Goal: Browse casually

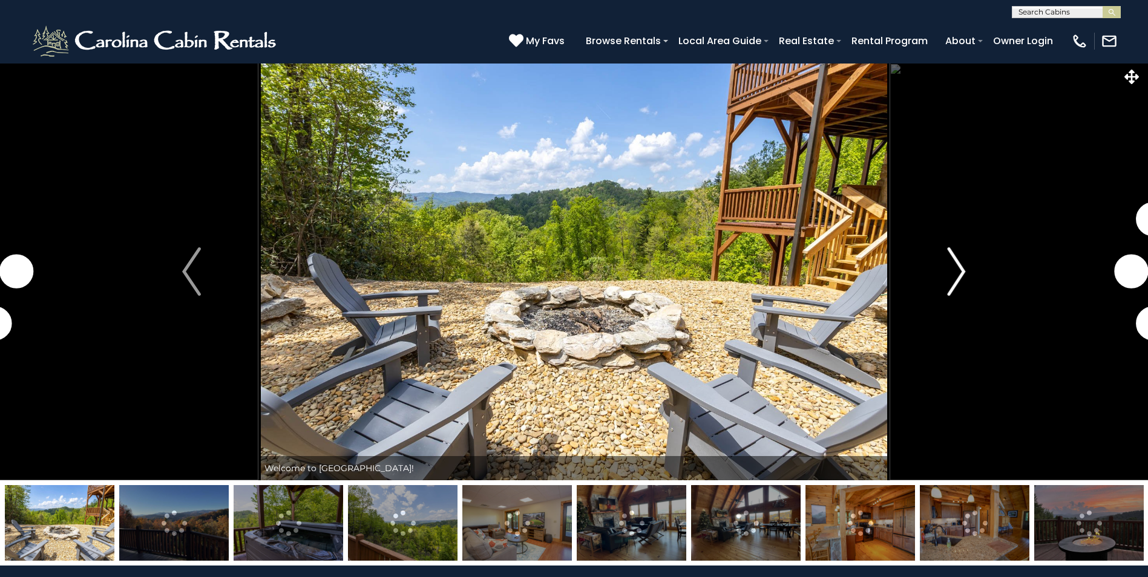
click at [963, 275] on img "Next" at bounding box center [956, 272] width 18 height 48
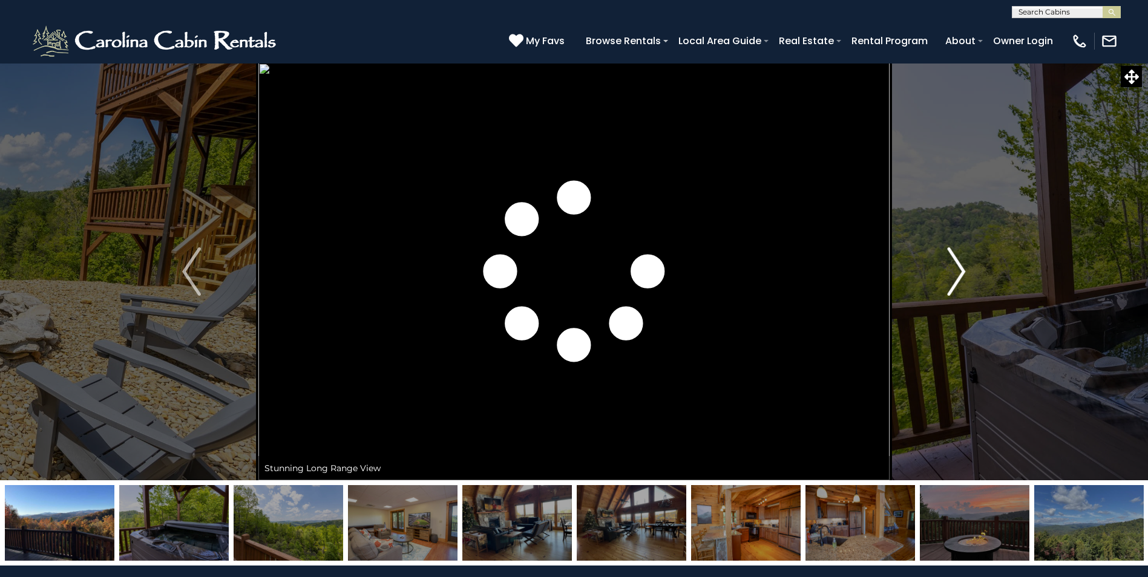
click at [963, 275] on img "Next" at bounding box center [956, 272] width 18 height 48
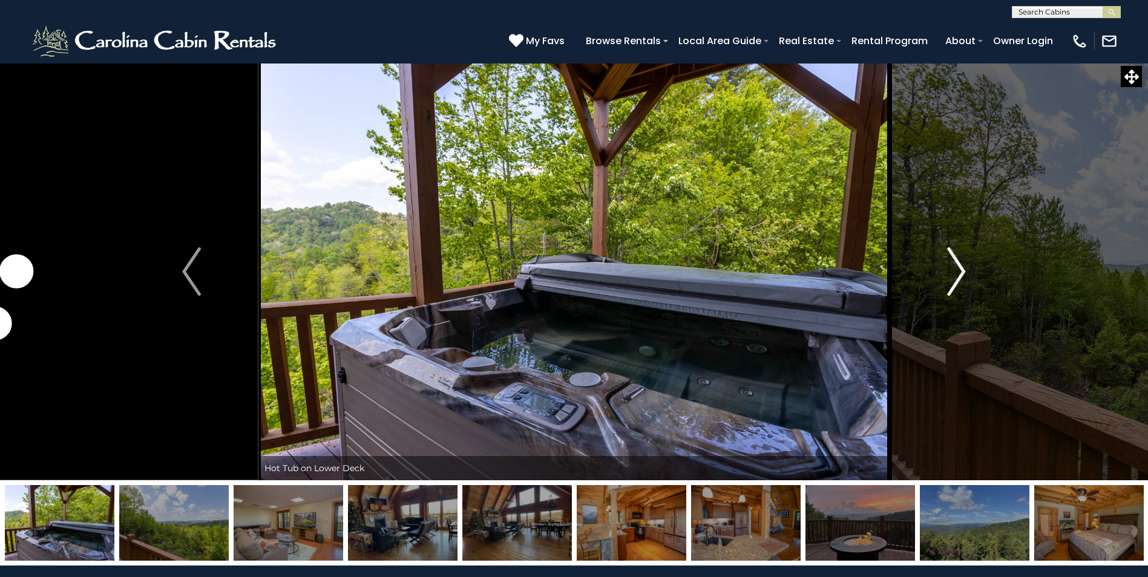
click at [963, 275] on img "Next" at bounding box center [956, 272] width 18 height 48
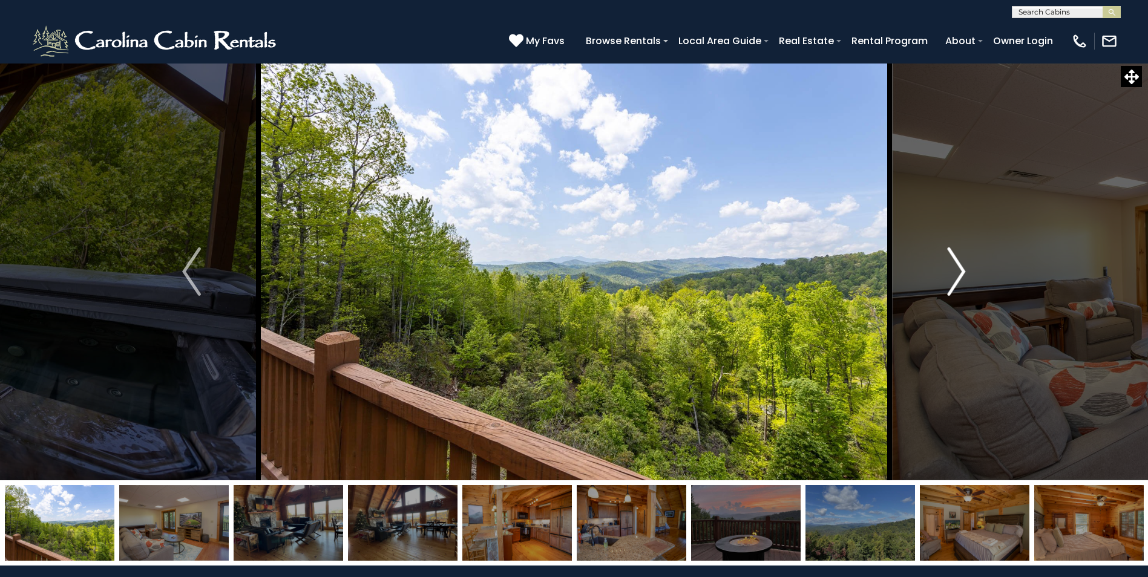
click at [963, 275] on img "Next" at bounding box center [956, 272] width 18 height 48
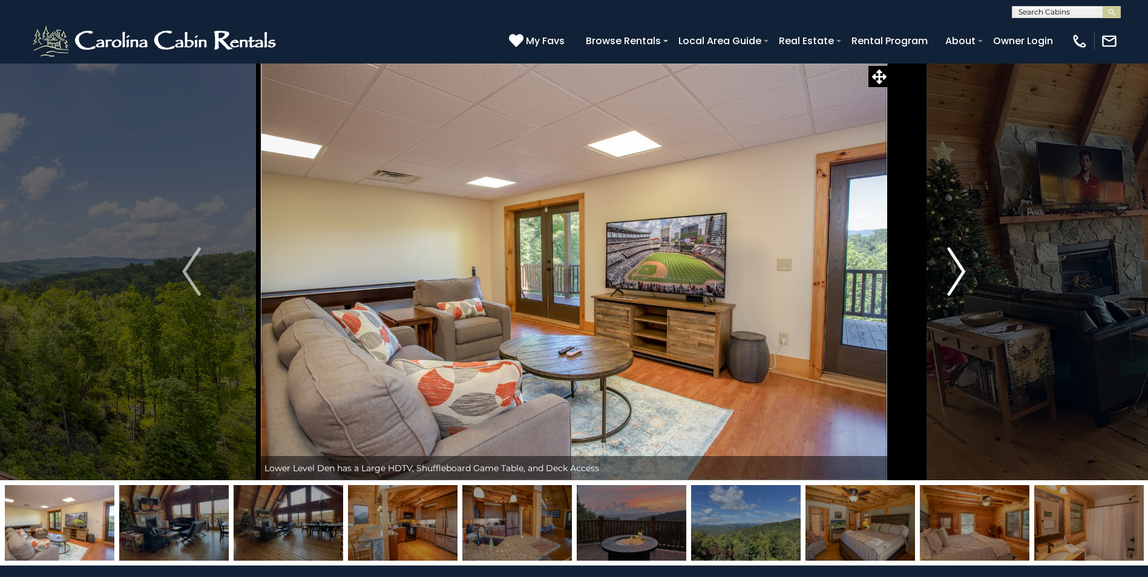
click at [963, 275] on img "Next" at bounding box center [956, 272] width 18 height 48
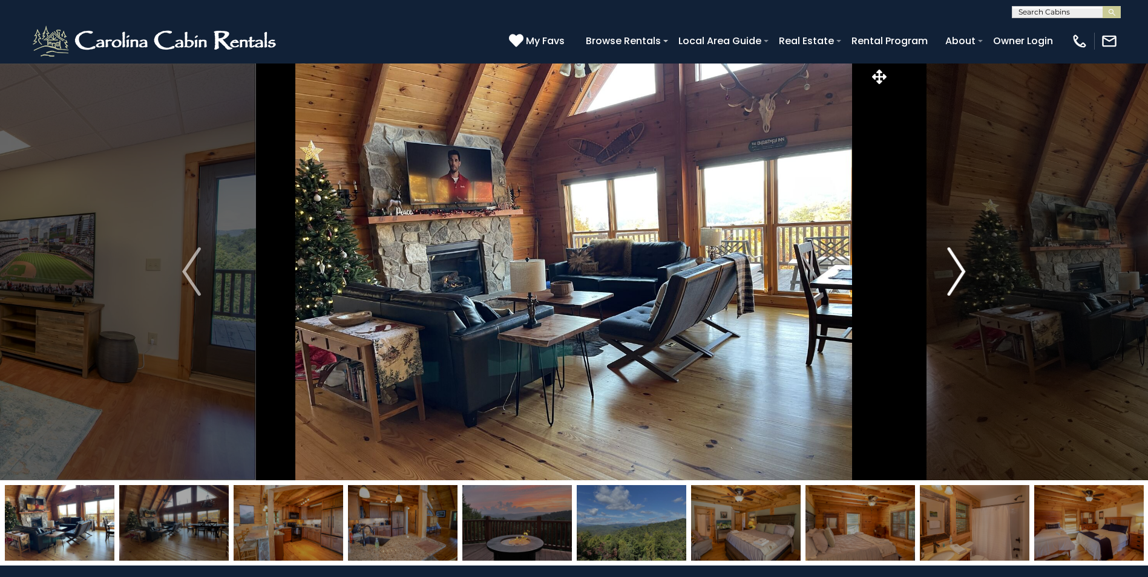
click at [963, 275] on img "Next" at bounding box center [956, 272] width 18 height 48
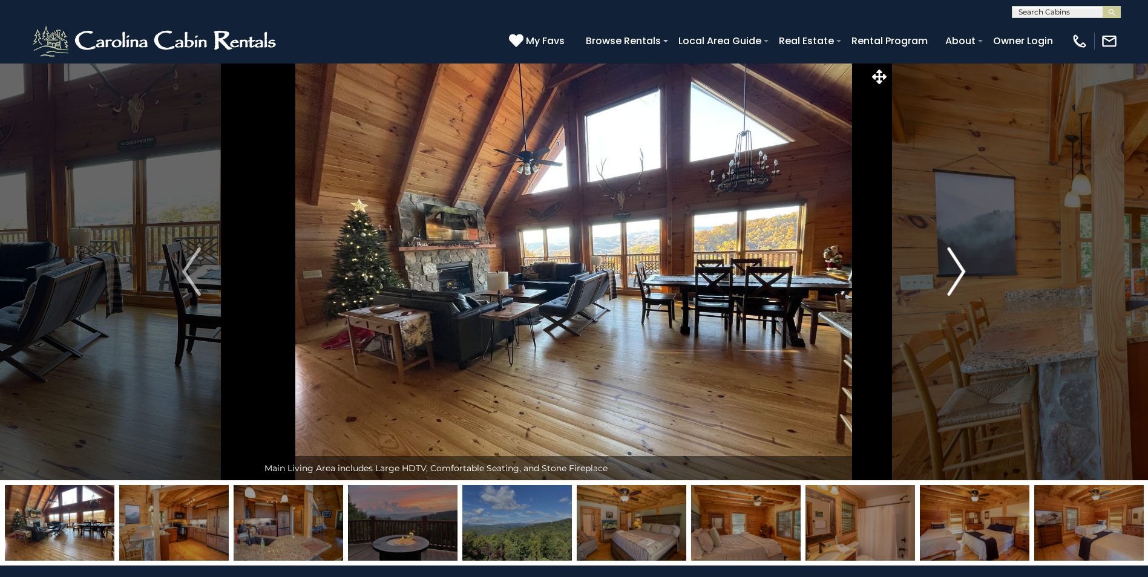
click at [963, 275] on img "Next" at bounding box center [956, 272] width 18 height 48
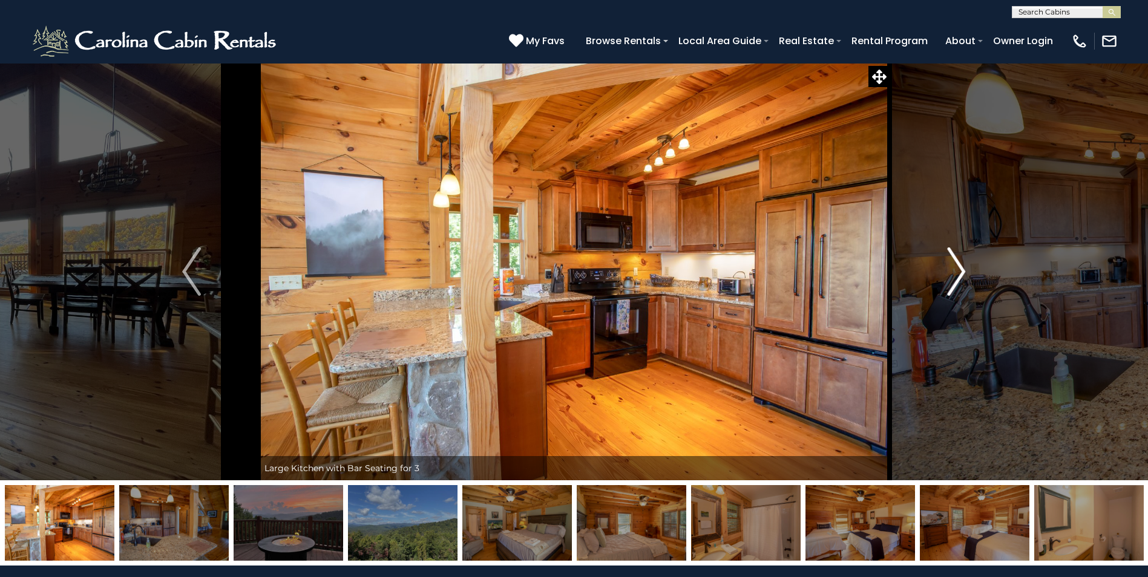
click at [963, 275] on img "Next" at bounding box center [956, 272] width 18 height 48
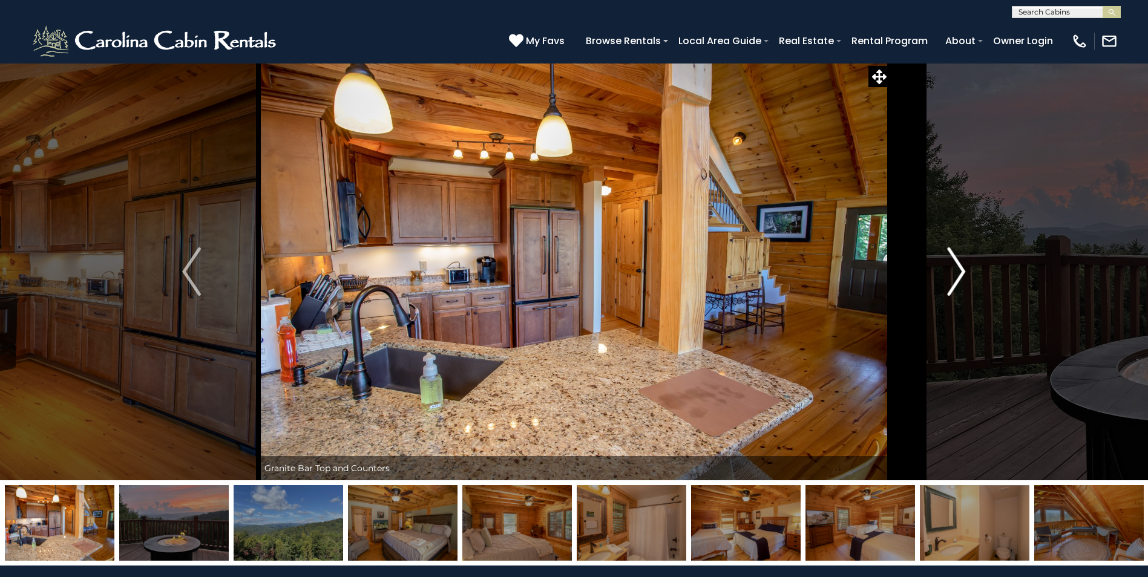
click at [963, 275] on img "Next" at bounding box center [956, 272] width 18 height 48
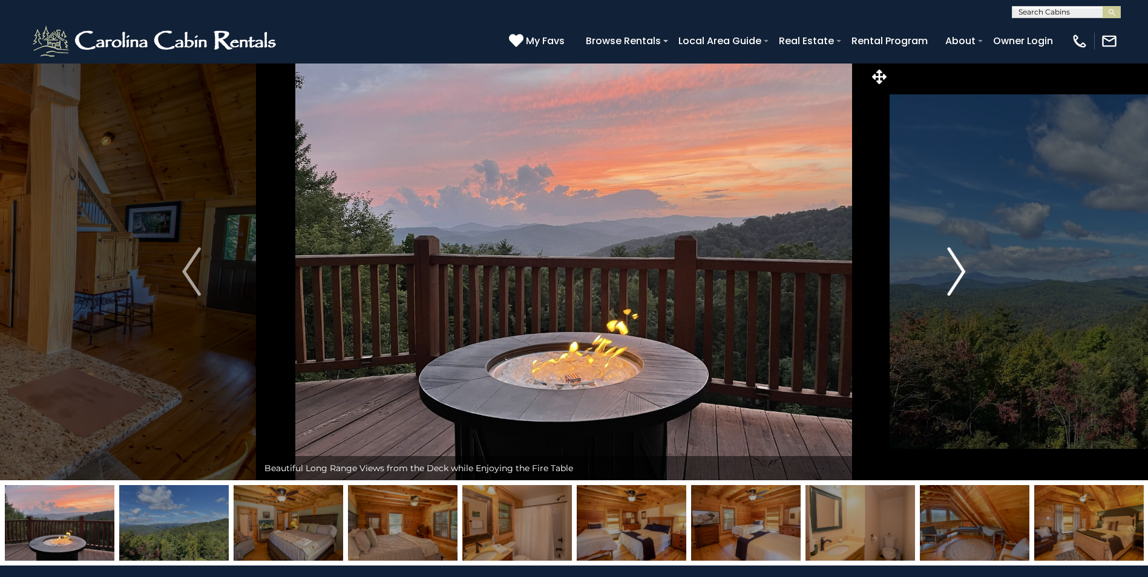
click at [963, 275] on img "Next" at bounding box center [956, 272] width 18 height 48
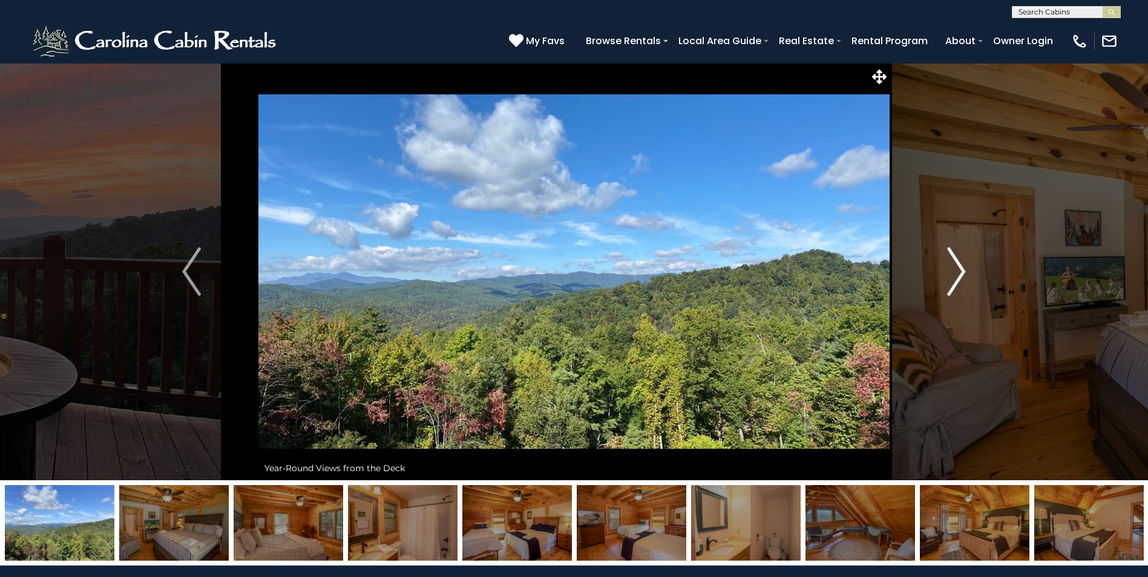
click at [963, 275] on img "Next" at bounding box center [956, 272] width 18 height 48
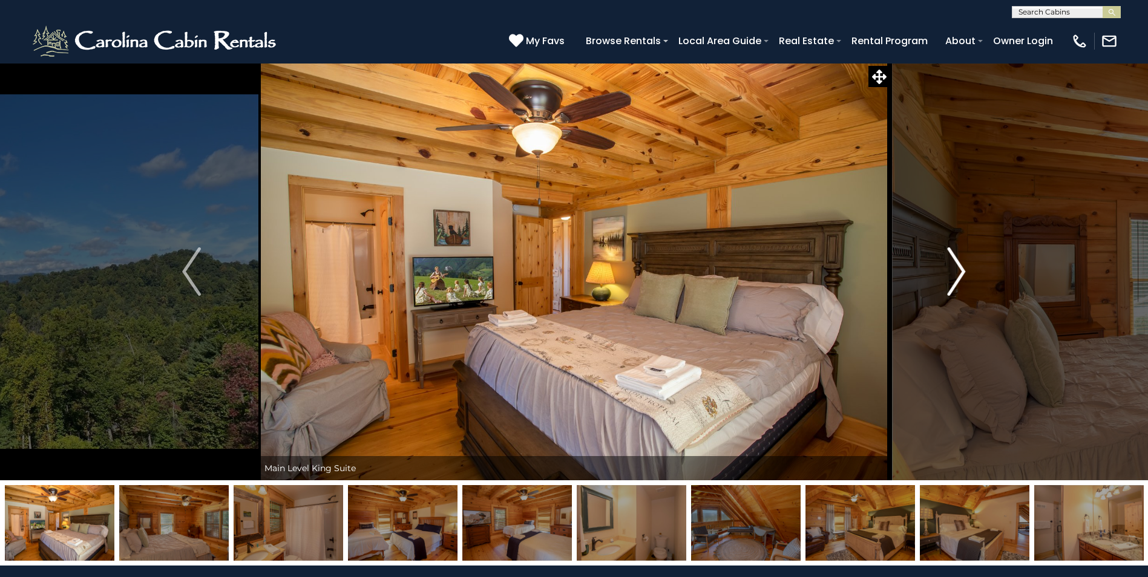
click at [963, 275] on img "Next" at bounding box center [956, 272] width 18 height 48
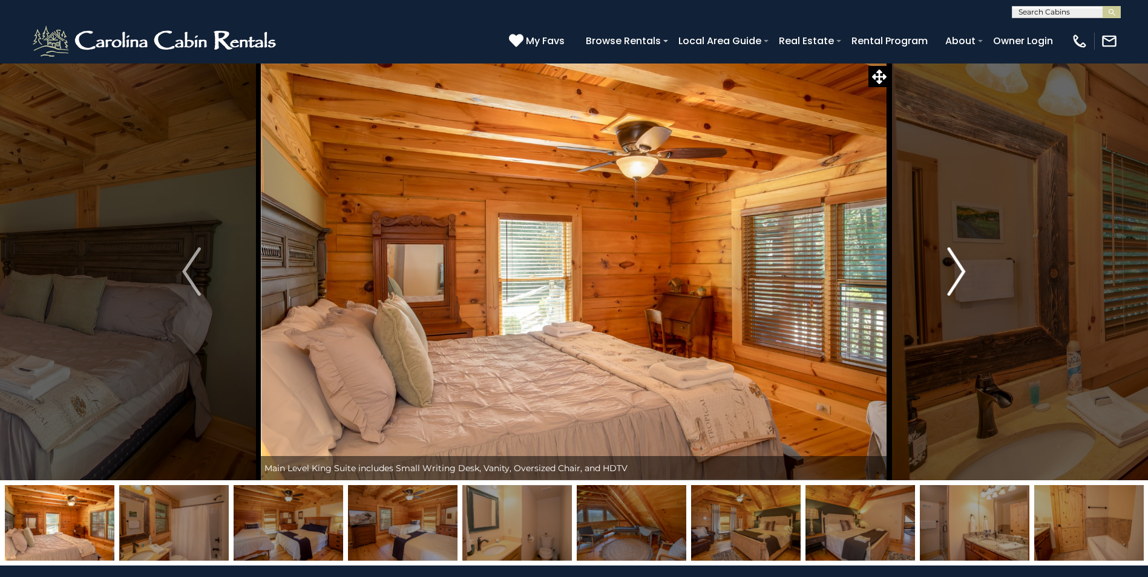
click at [963, 275] on img "Next" at bounding box center [956, 272] width 18 height 48
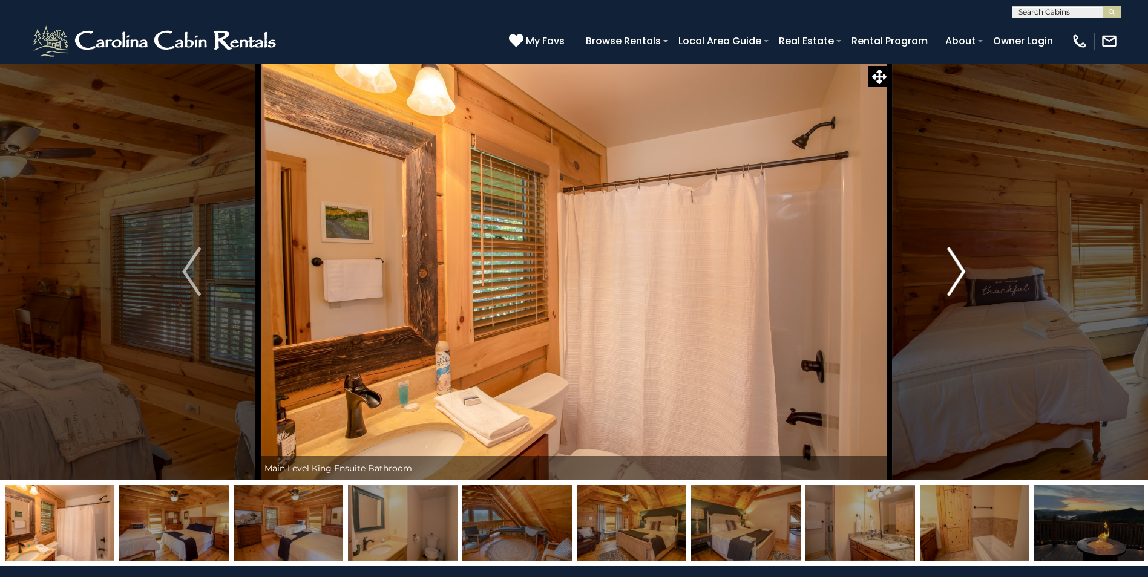
click at [963, 275] on img "Next" at bounding box center [956, 272] width 18 height 48
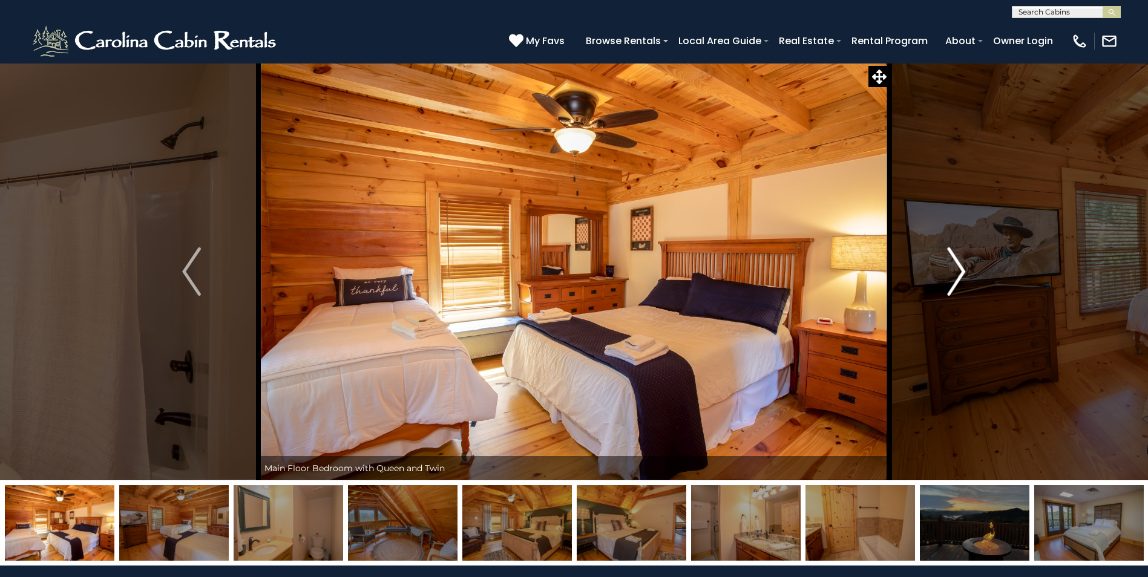
click at [963, 275] on img "Next" at bounding box center [956, 272] width 18 height 48
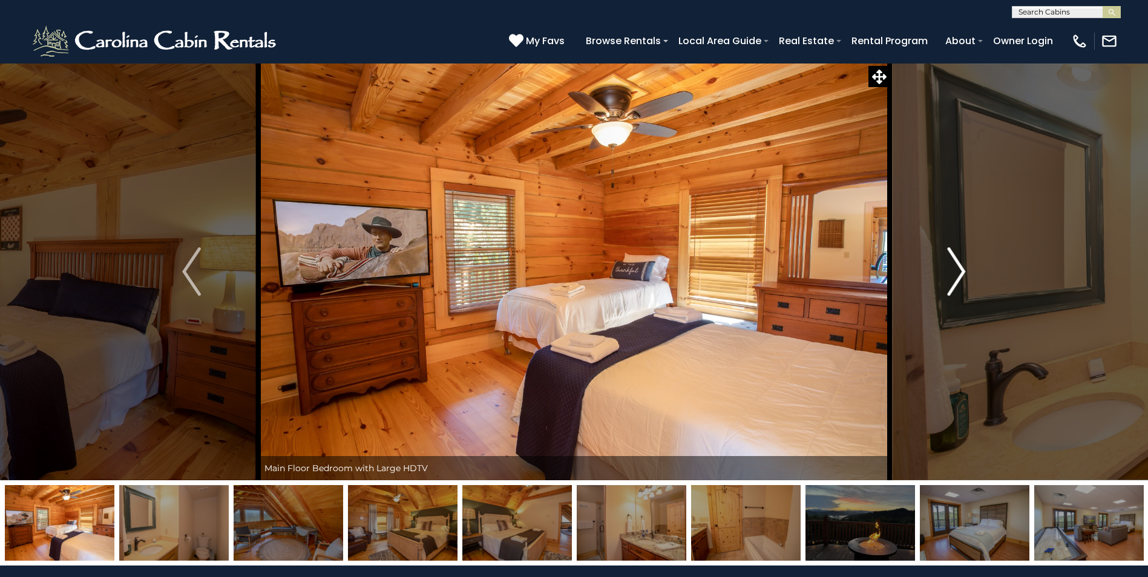
click at [963, 275] on img "Next" at bounding box center [956, 272] width 18 height 48
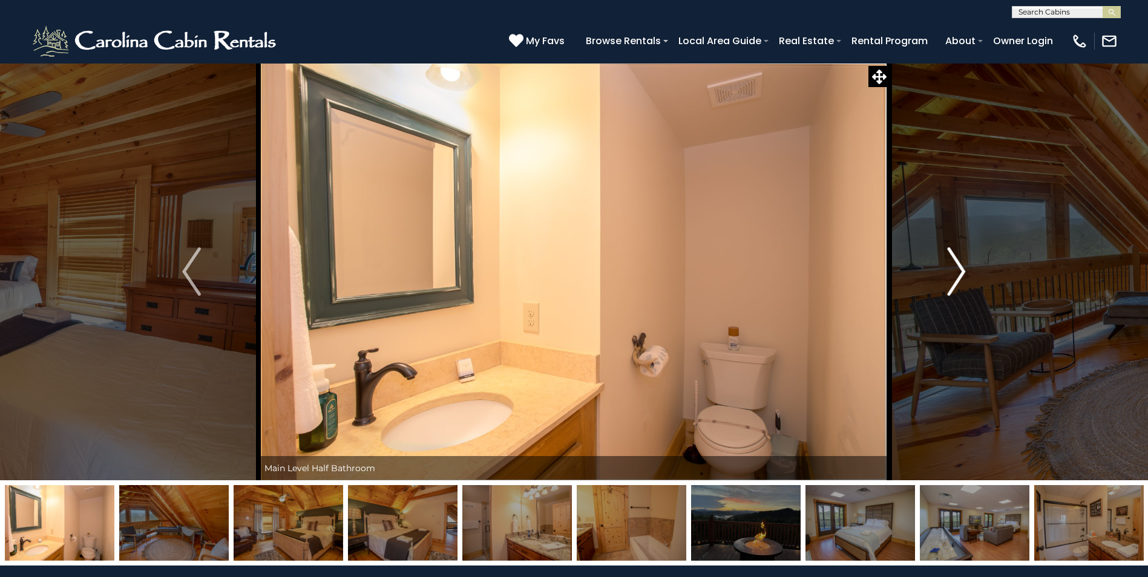
click at [963, 275] on img "Next" at bounding box center [956, 272] width 18 height 48
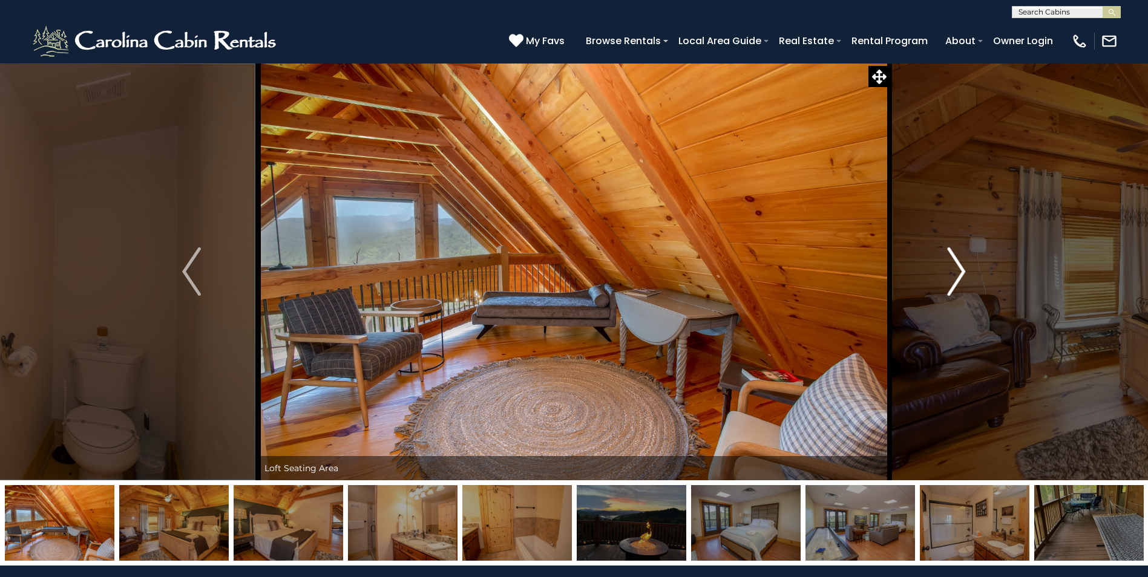
click at [963, 275] on img "Next" at bounding box center [956, 272] width 18 height 48
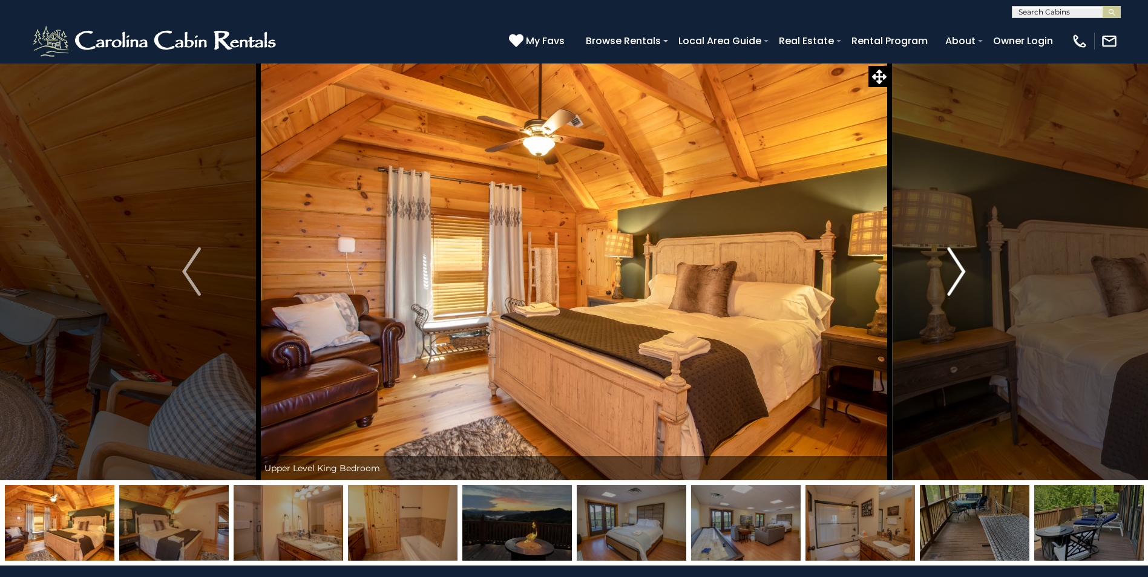
click at [963, 275] on img "Next" at bounding box center [956, 272] width 18 height 48
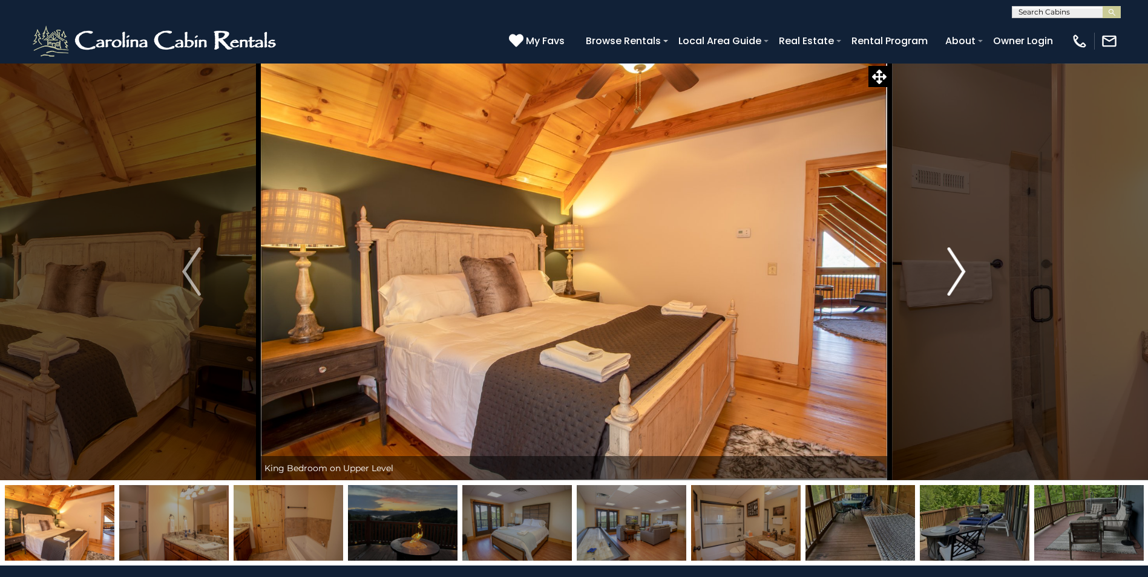
click at [963, 275] on img "Next" at bounding box center [956, 272] width 18 height 48
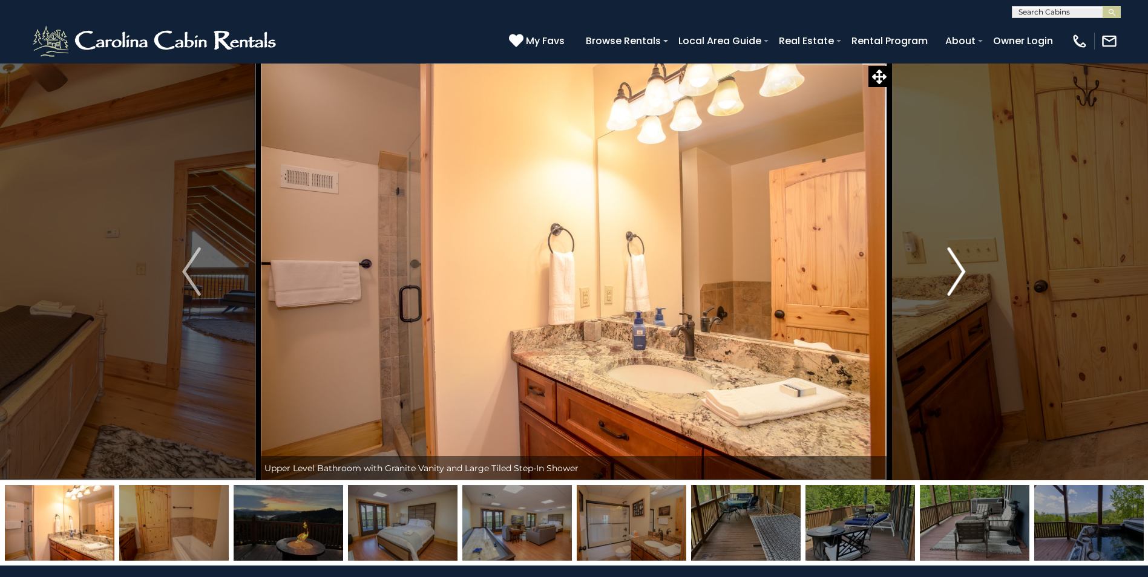
click at [963, 275] on img "Next" at bounding box center [956, 272] width 18 height 48
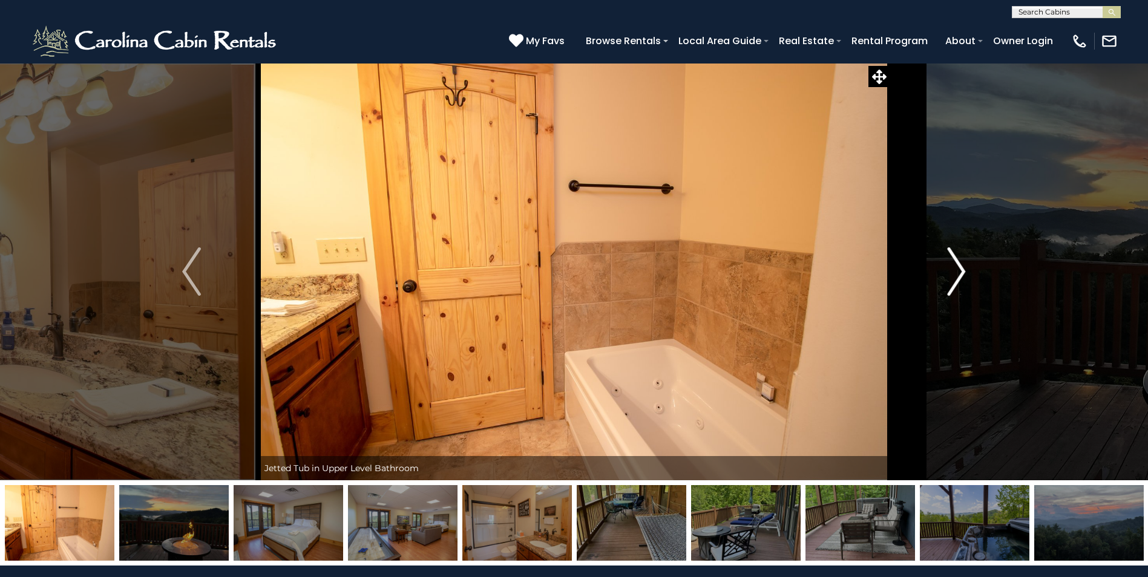
click at [963, 275] on img "Next" at bounding box center [956, 272] width 18 height 48
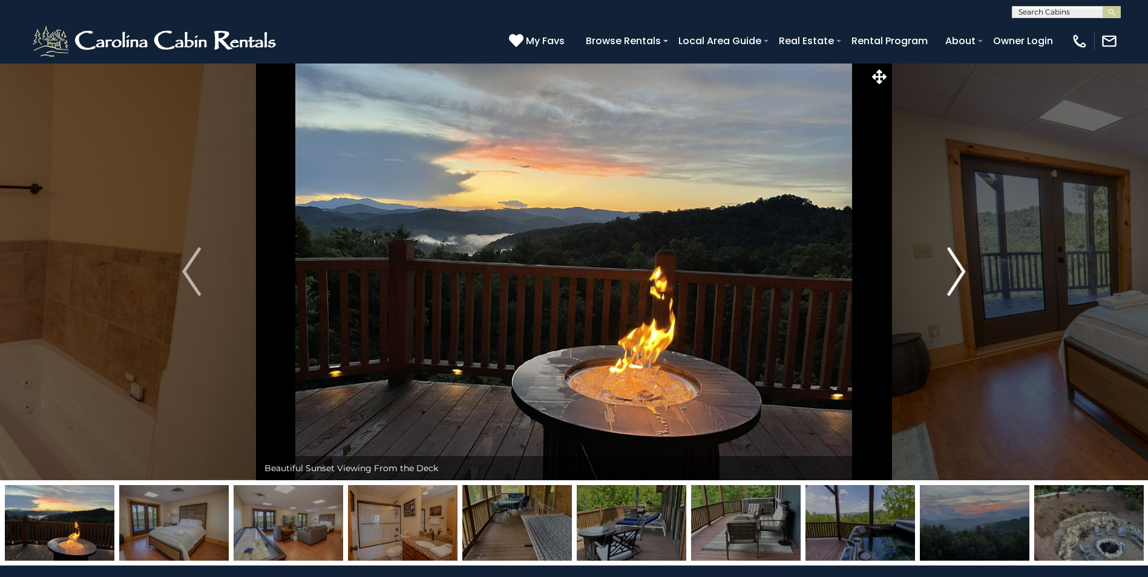
click at [957, 277] on img "Next" at bounding box center [956, 272] width 18 height 48
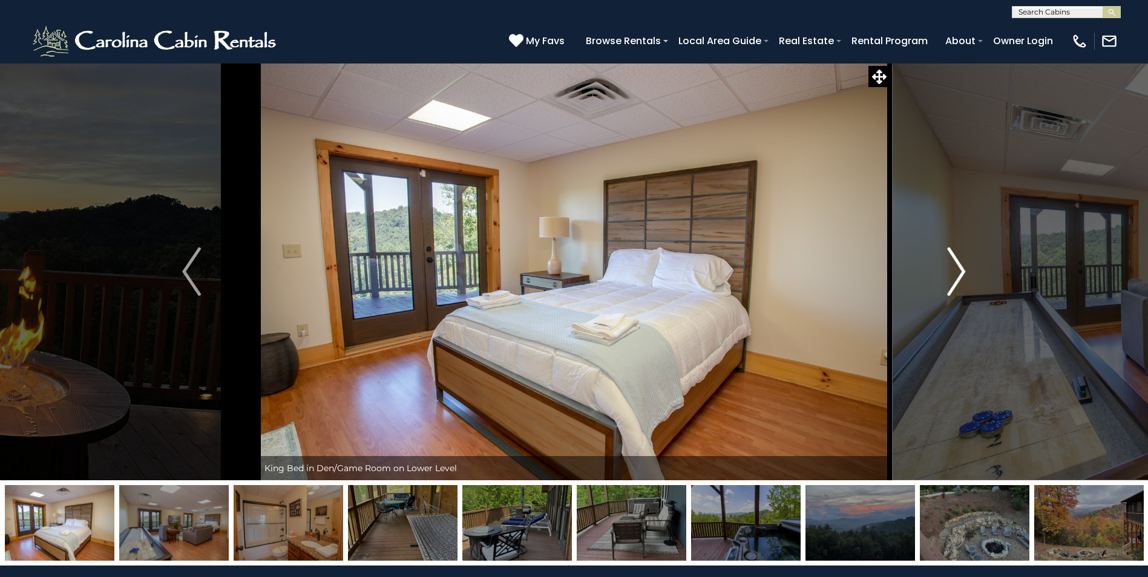
click at [957, 277] on img "Next" at bounding box center [956, 272] width 18 height 48
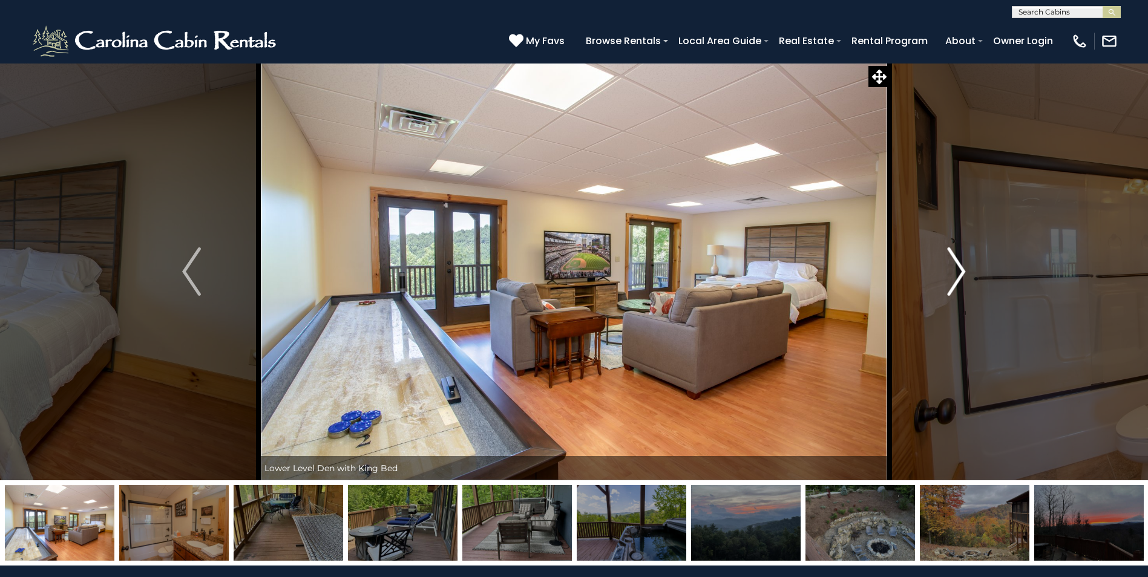
click at [957, 277] on img "Next" at bounding box center [956, 272] width 18 height 48
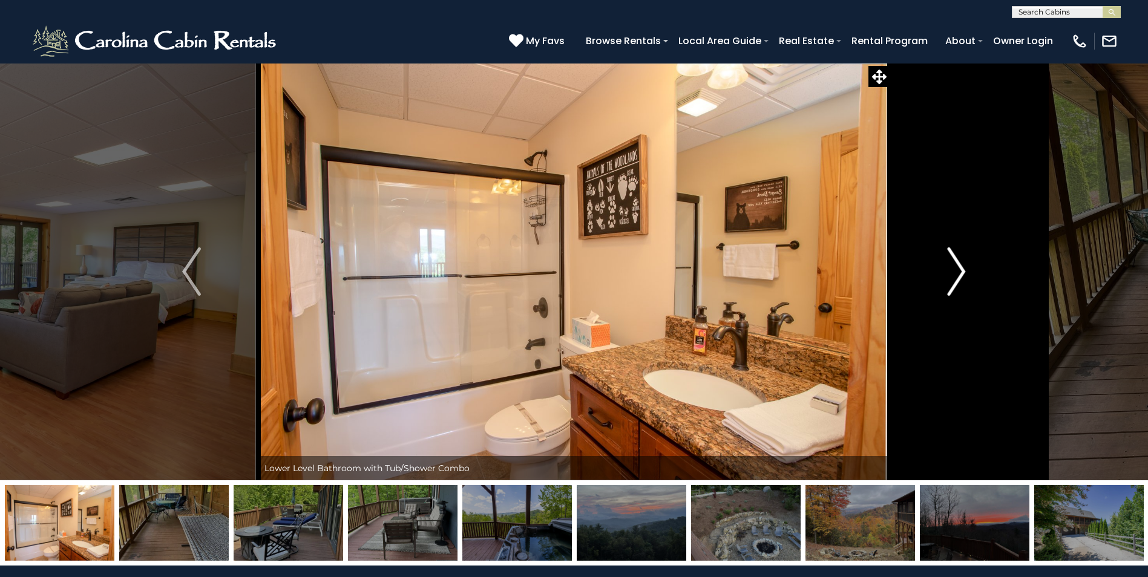
click at [957, 277] on img "Next" at bounding box center [956, 272] width 18 height 48
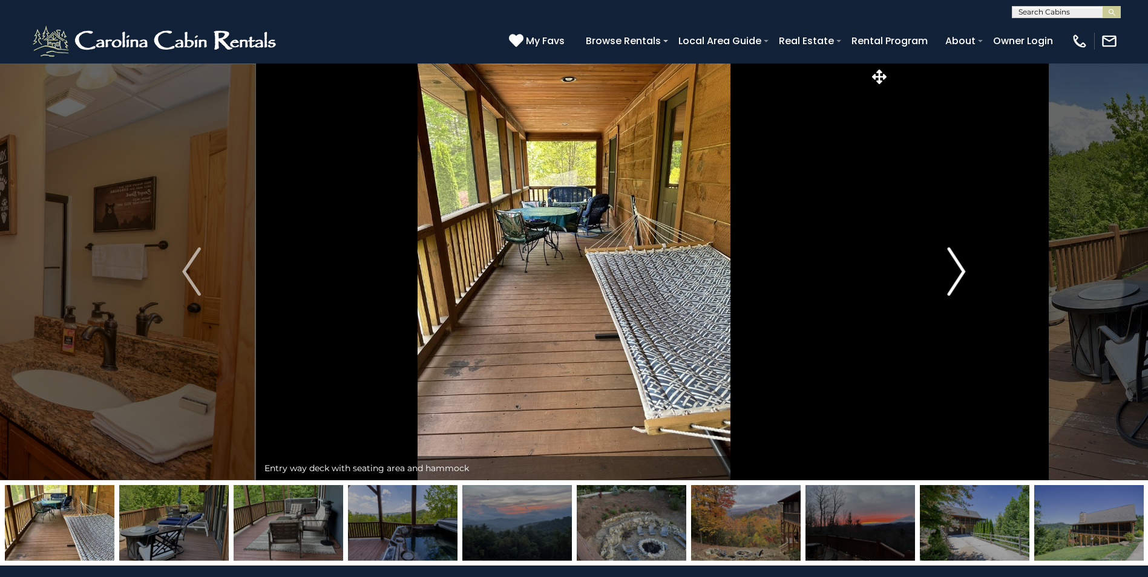
click at [957, 277] on img "Next" at bounding box center [956, 272] width 18 height 48
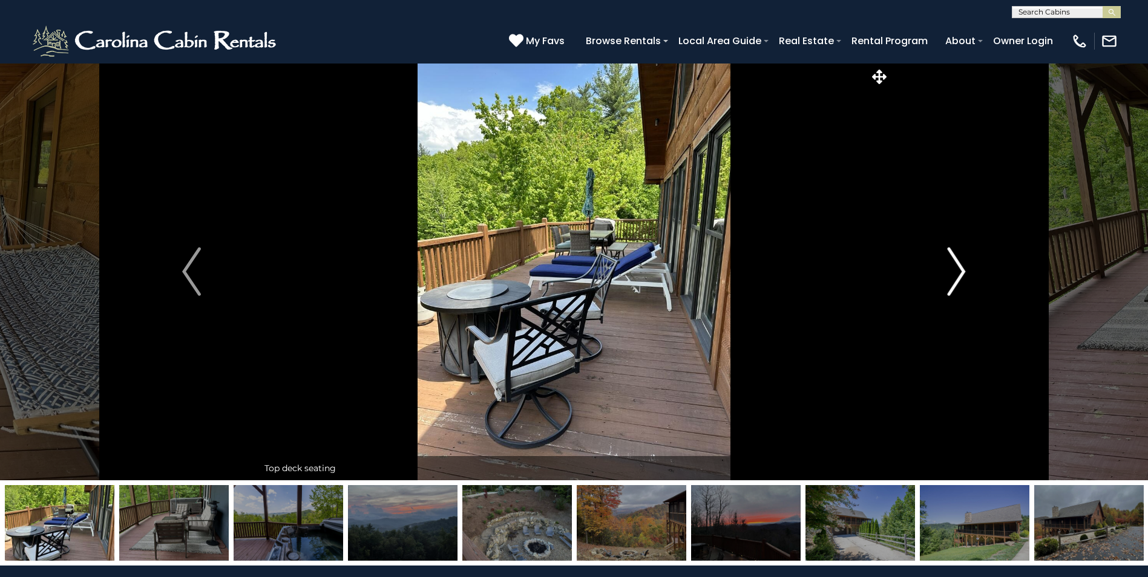
click at [957, 277] on img "Next" at bounding box center [956, 272] width 18 height 48
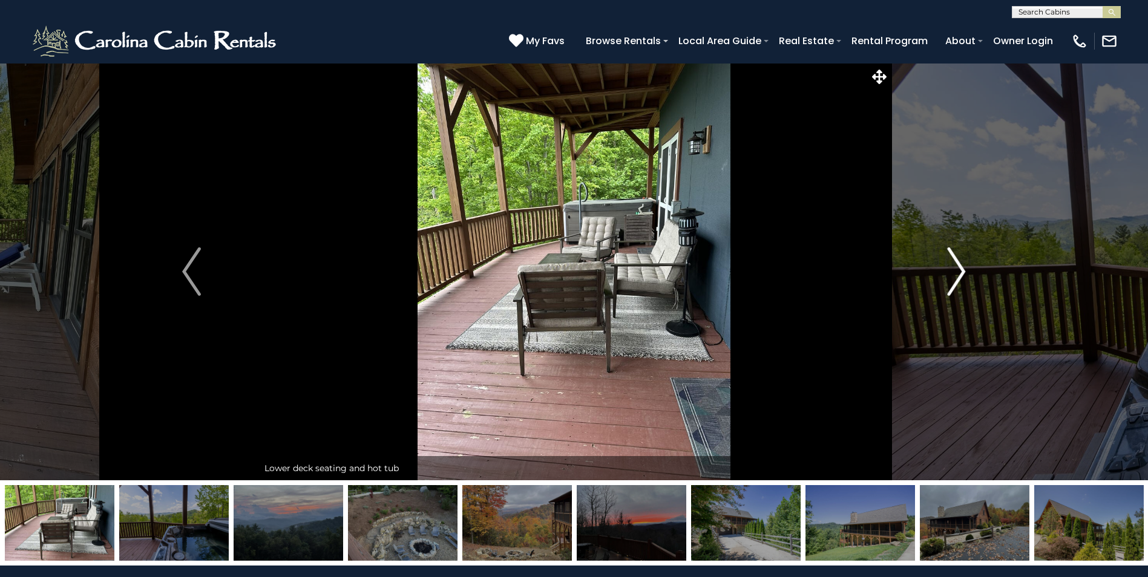
click at [957, 277] on img "Next" at bounding box center [956, 272] width 18 height 48
